Goal: Task Accomplishment & Management: Manage account settings

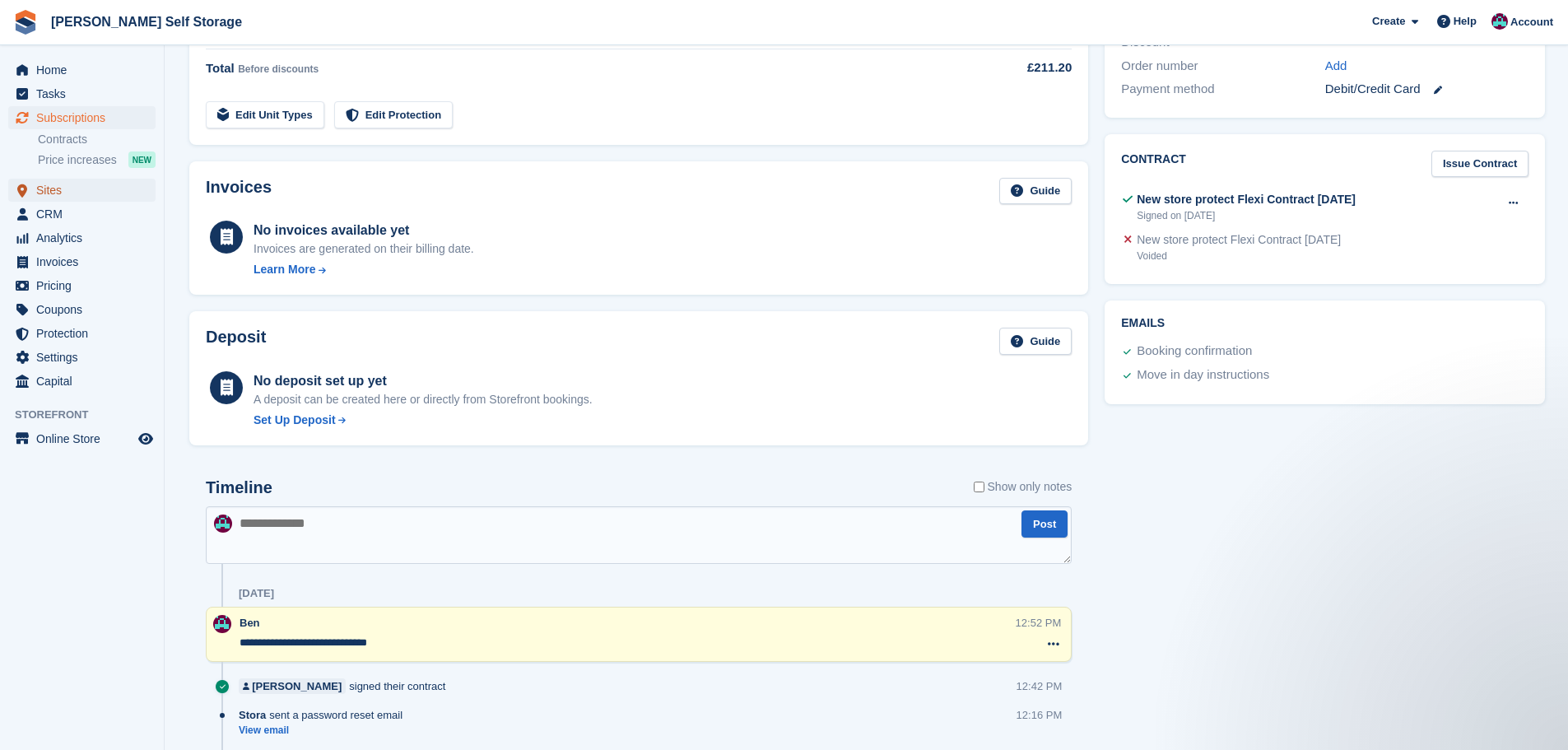
click at [89, 185] on span "Sites" at bounding box center [86, 190] width 99 height 23
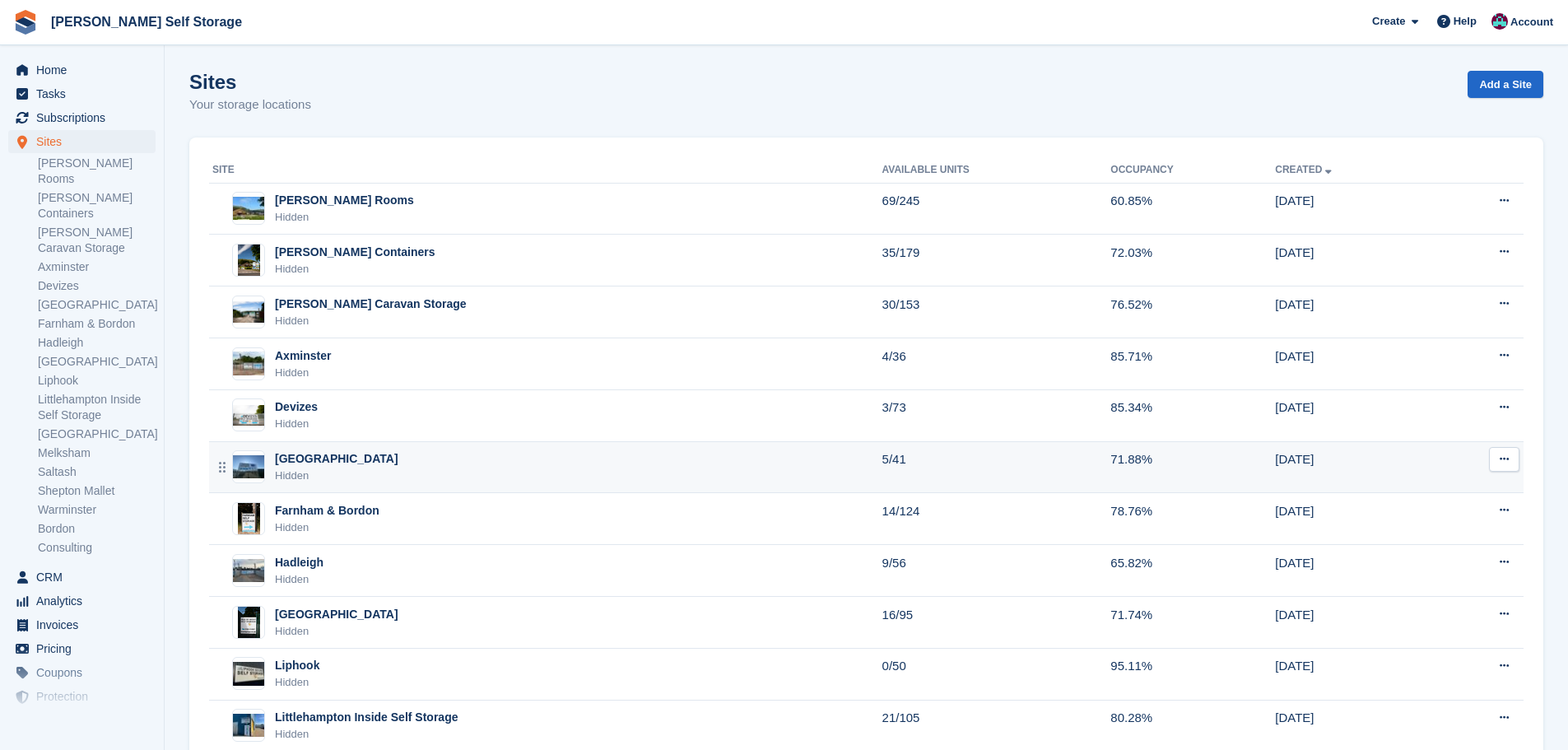
click at [361, 470] on div "Eastbourne Hidden" at bounding box center [547, 467] width 670 height 34
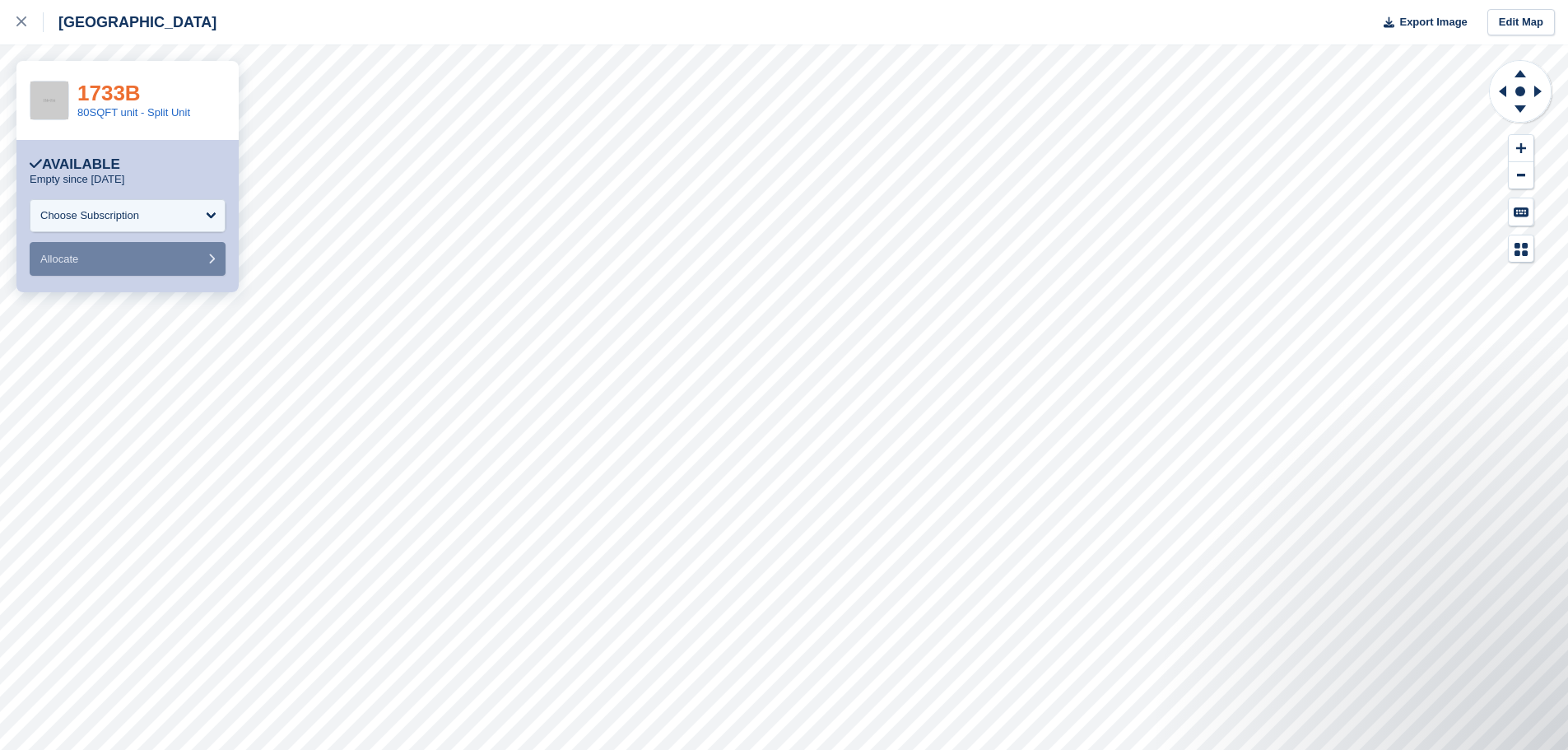
click at [116, 87] on link "1733B" at bounding box center [109, 93] width 64 height 25
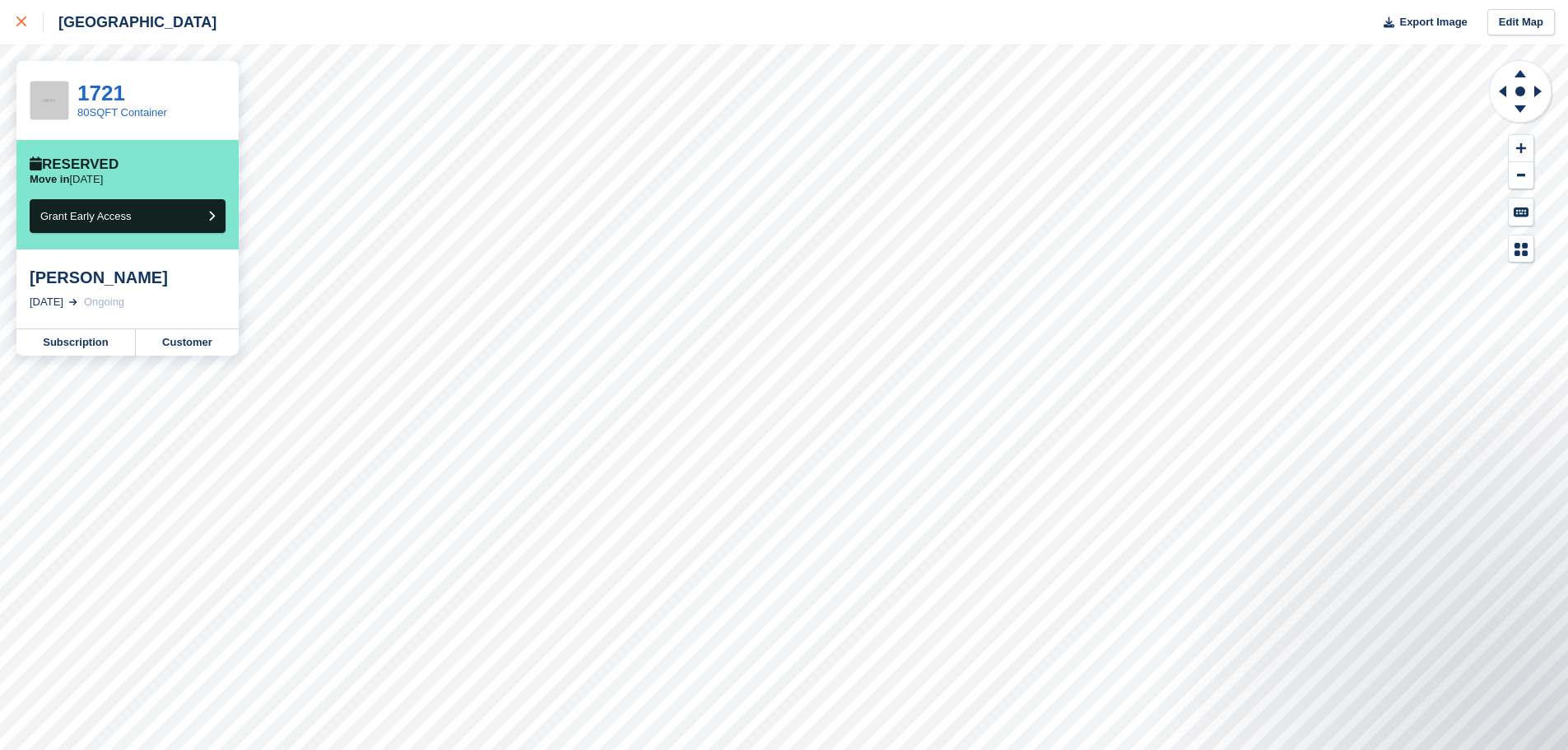
click at [31, 19] on div at bounding box center [30, 22] width 27 height 19
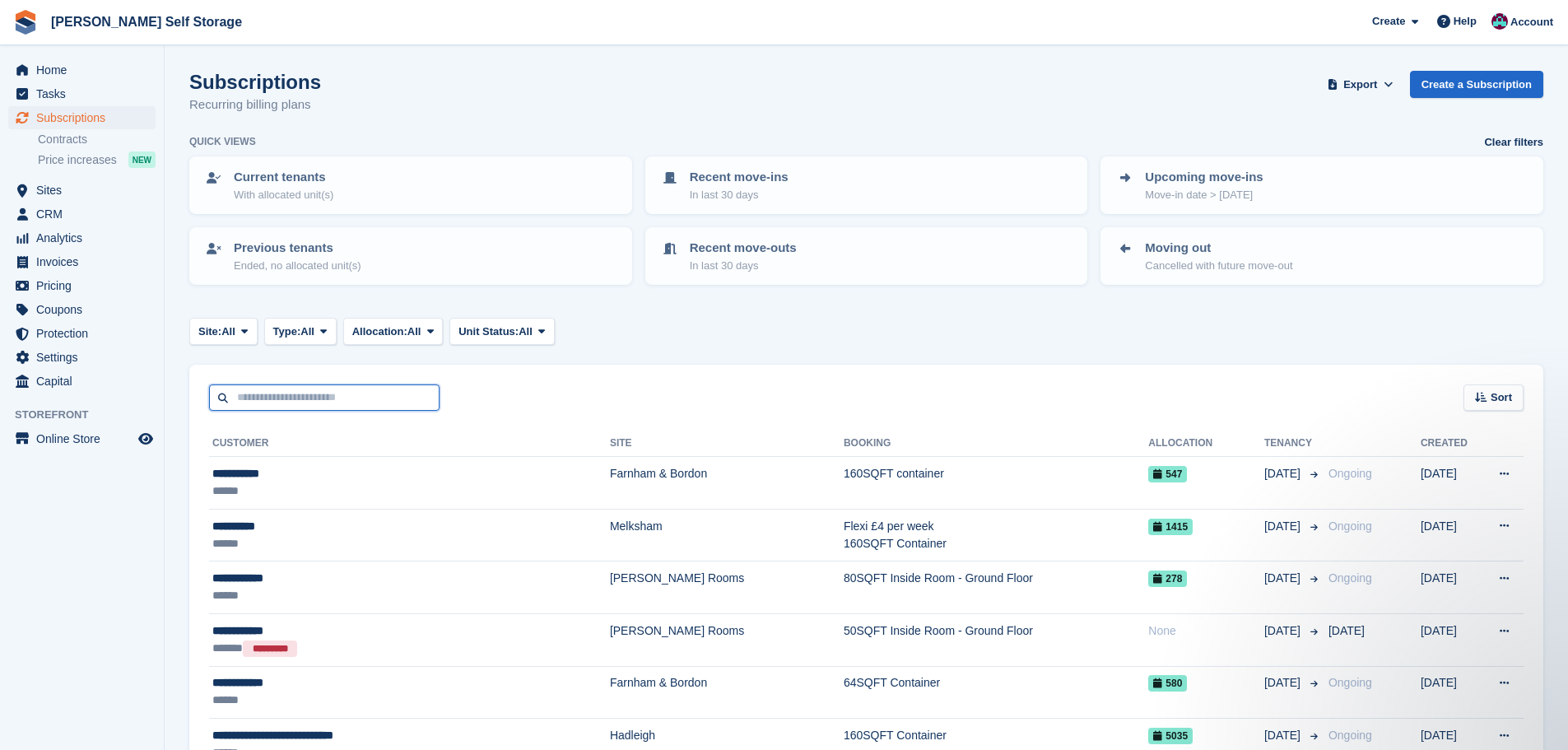
click at [314, 385] on input "text" at bounding box center [324, 398] width 230 height 27
type input "*******"
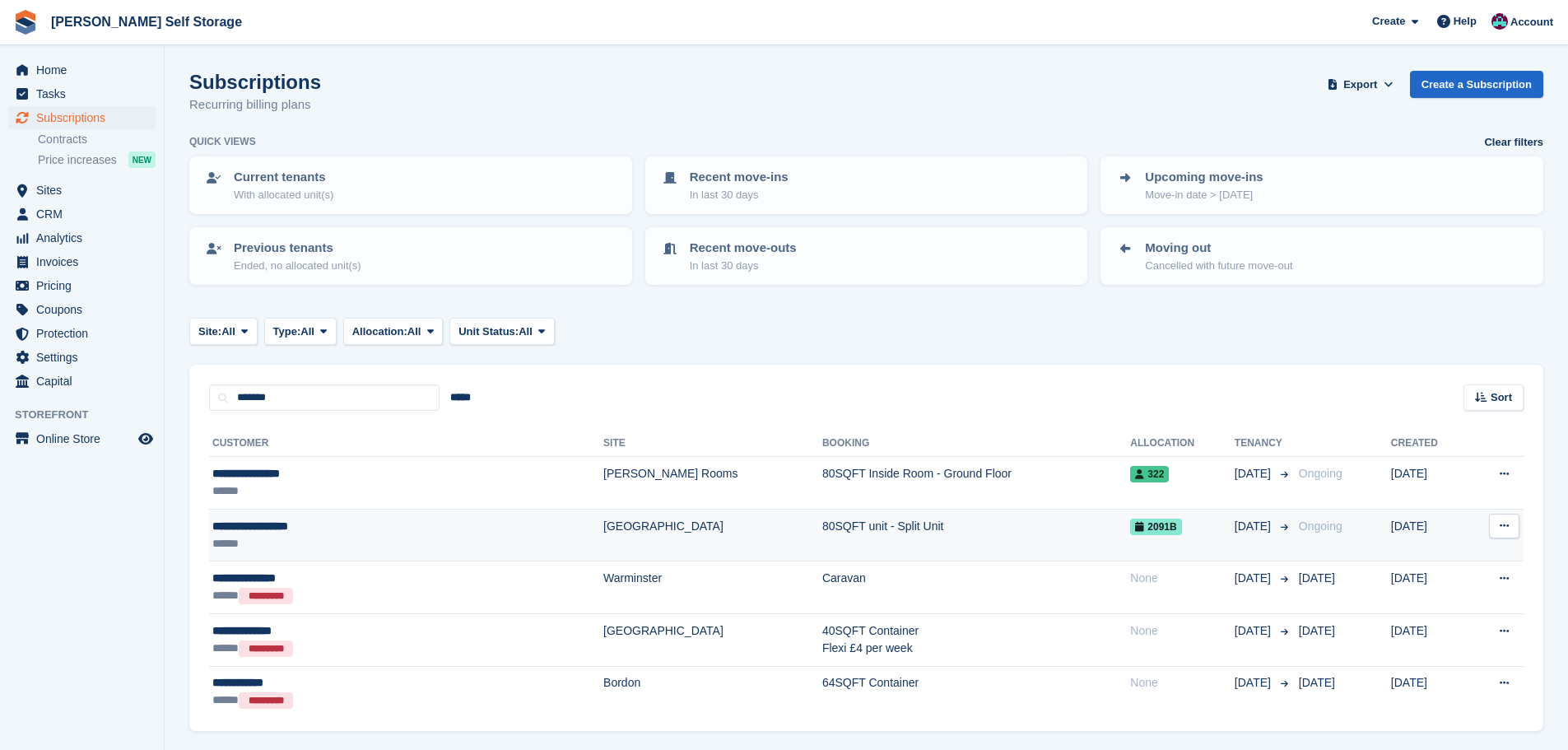
click at [431, 542] on div "******" at bounding box center [332, 544] width 238 height 18
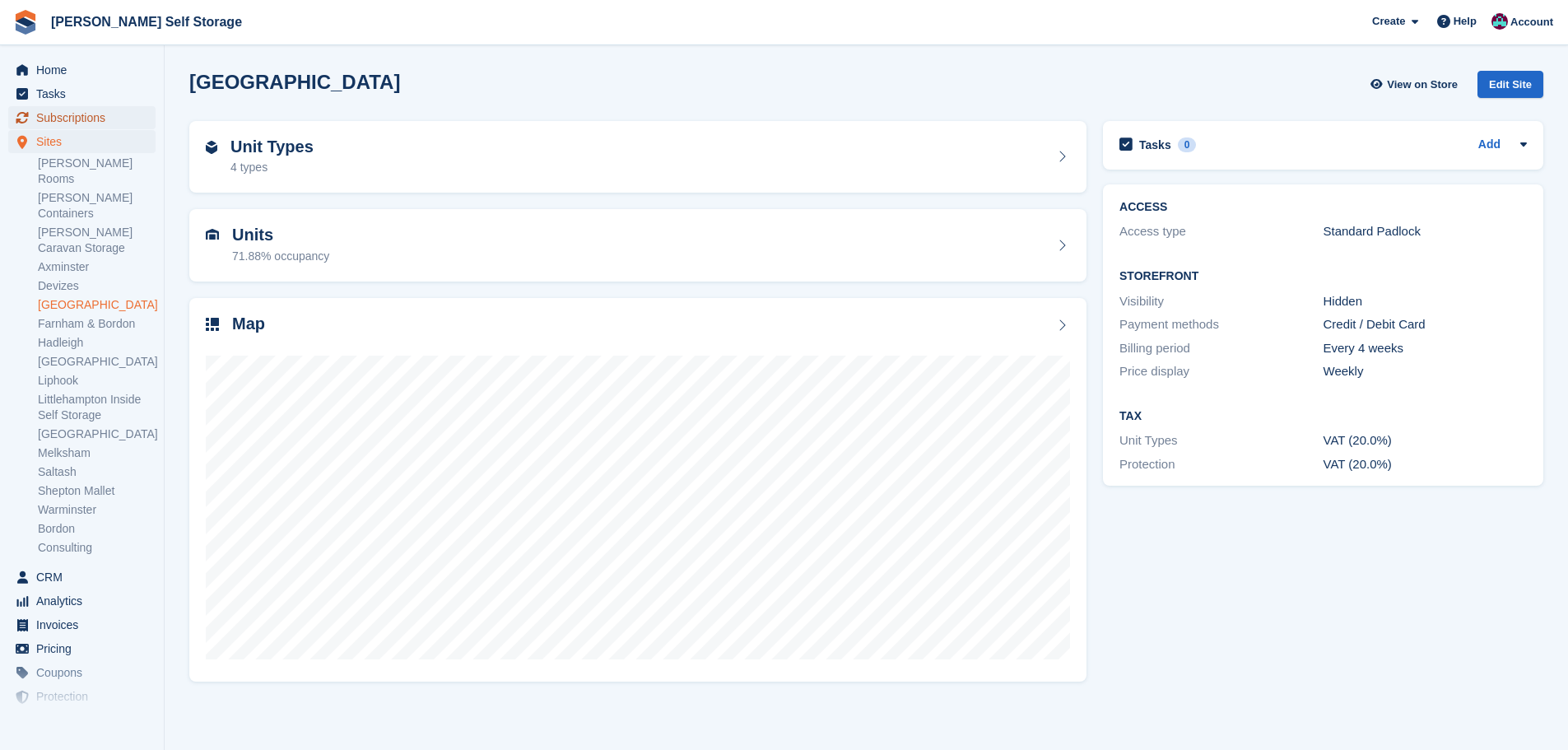
click at [92, 117] on span "Subscriptions" at bounding box center [86, 117] width 99 height 23
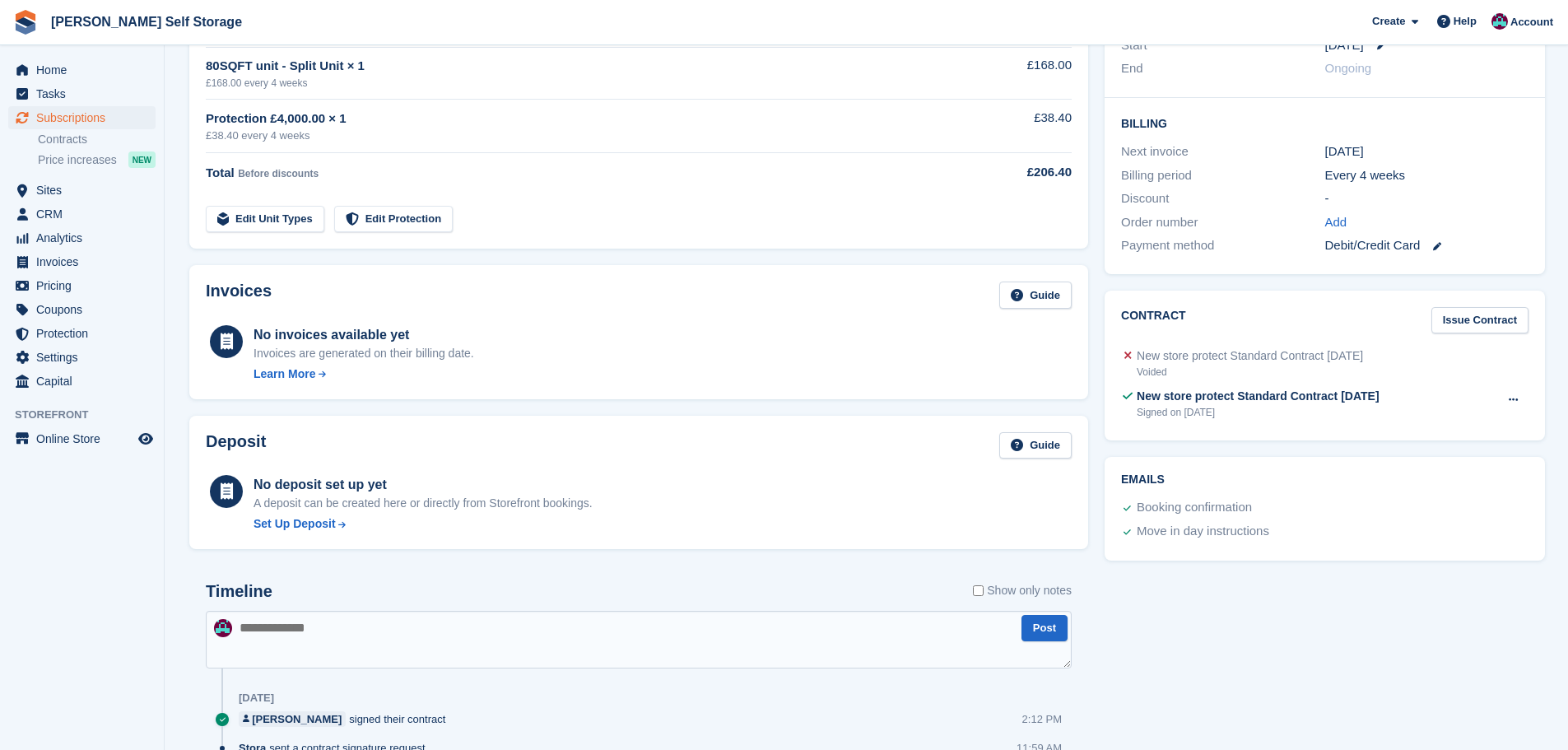
scroll to position [494, 0]
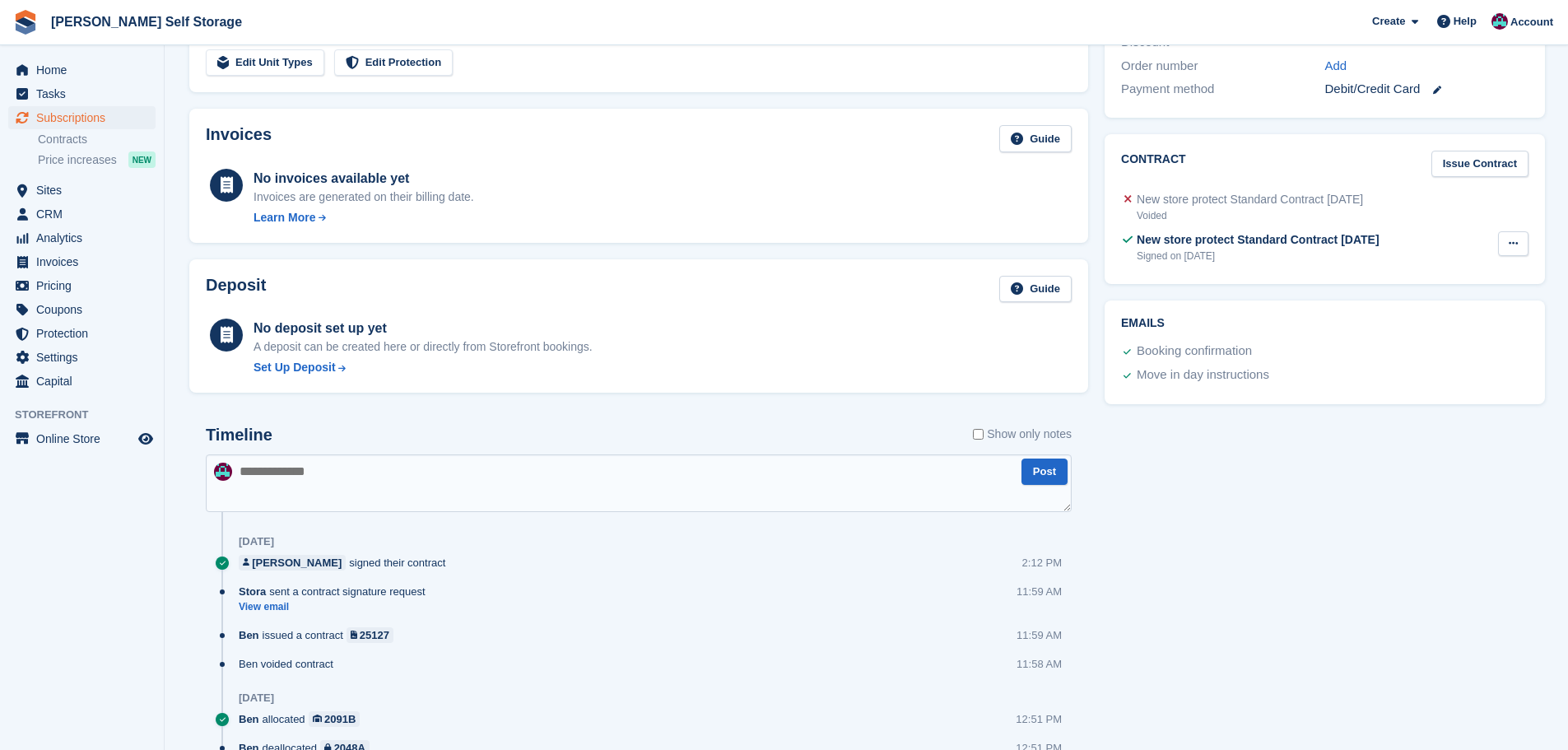
click at [1503, 239] on button at bounding box center [1513, 244] width 31 height 25
click at [1437, 275] on p "View" at bounding box center [1449, 275] width 143 height 21
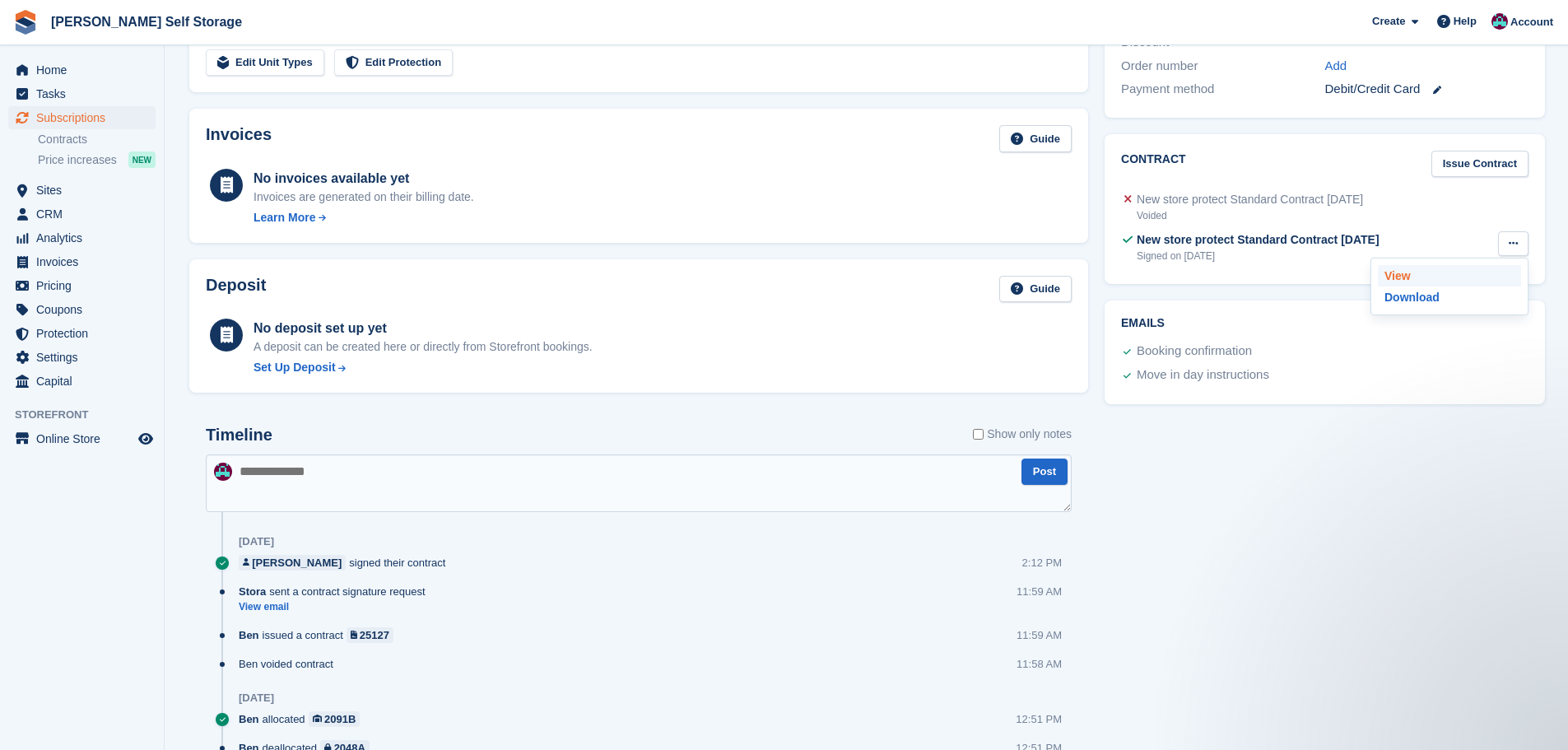
scroll to position [0, 0]
